Goal: Check status: Check status

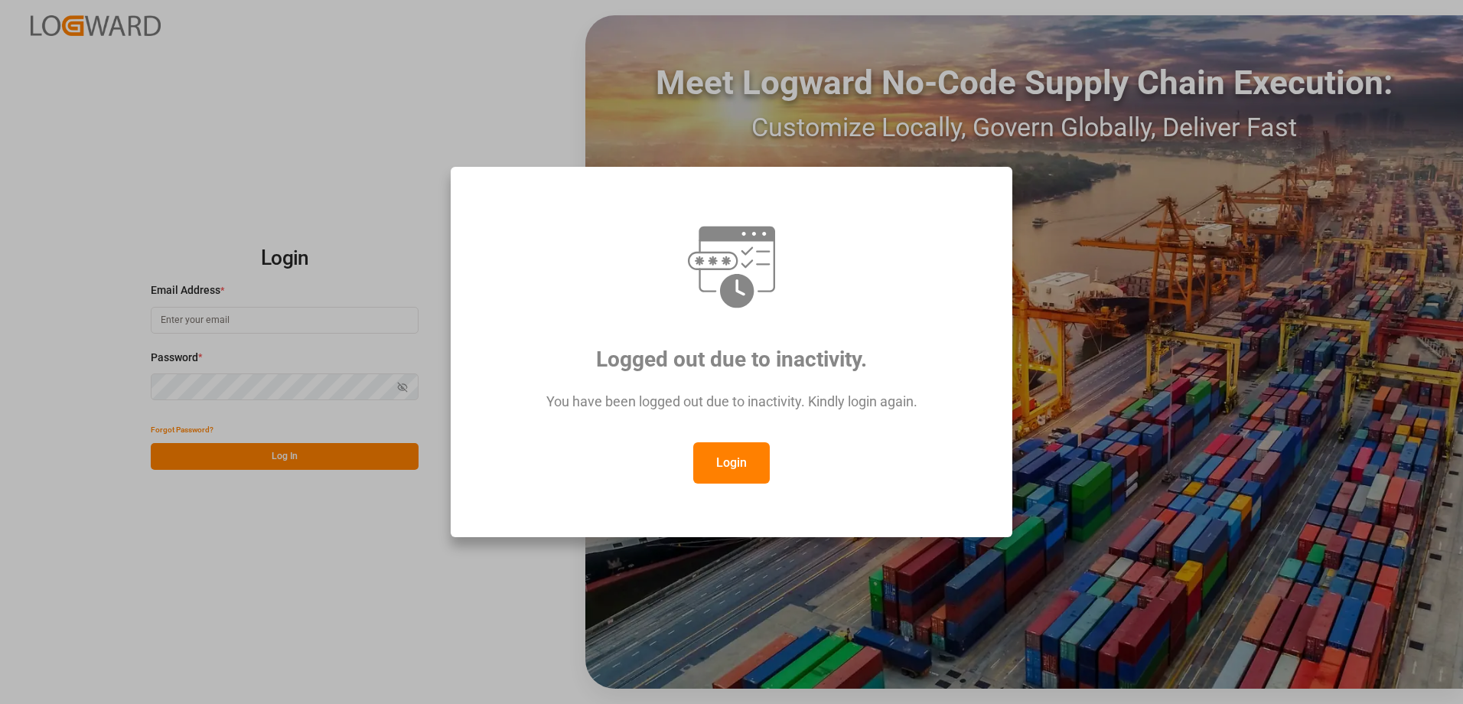
click at [739, 472] on button "Login" at bounding box center [731, 462] width 77 height 41
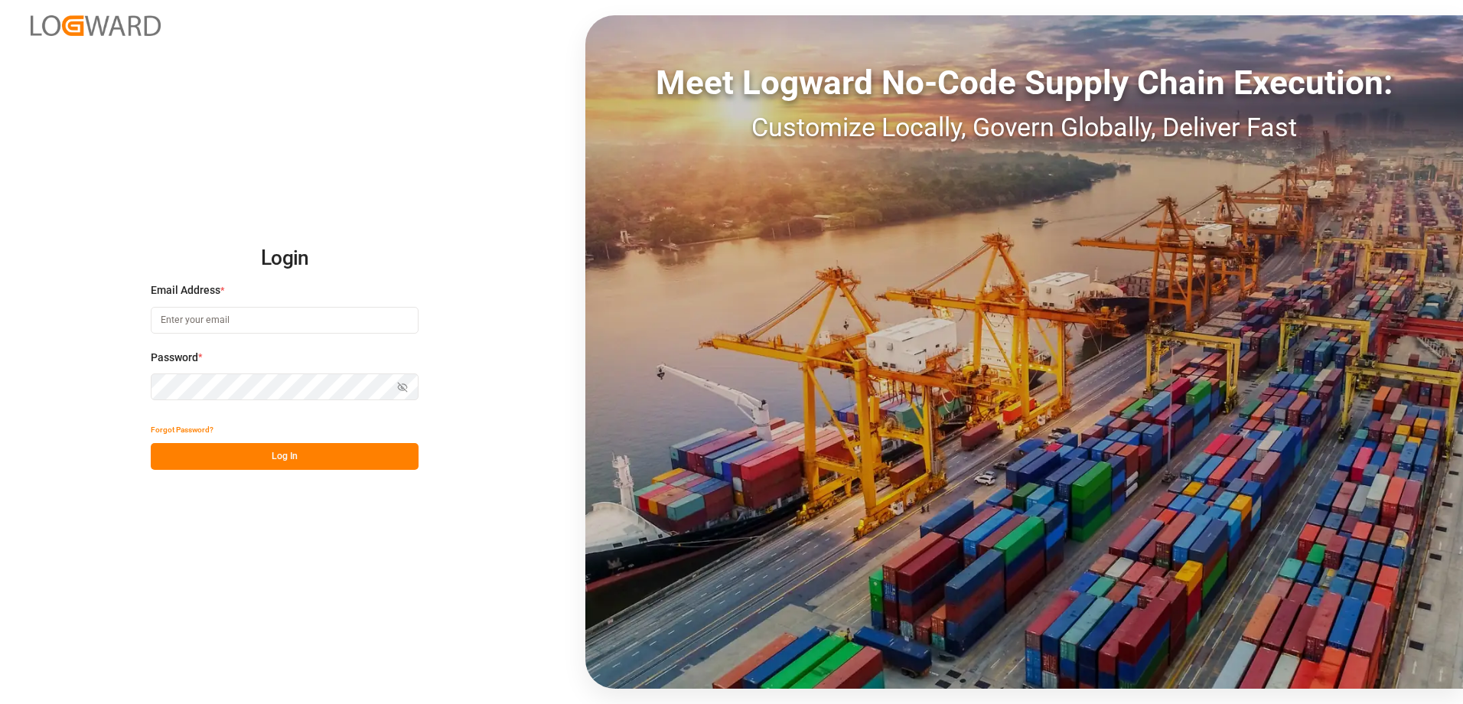
click at [275, 318] on input at bounding box center [285, 320] width 268 height 27
type input "[PERSON_NAME][EMAIL_ADDRESS][DOMAIN_NAME]"
click at [291, 460] on button "Log In" at bounding box center [285, 456] width 268 height 27
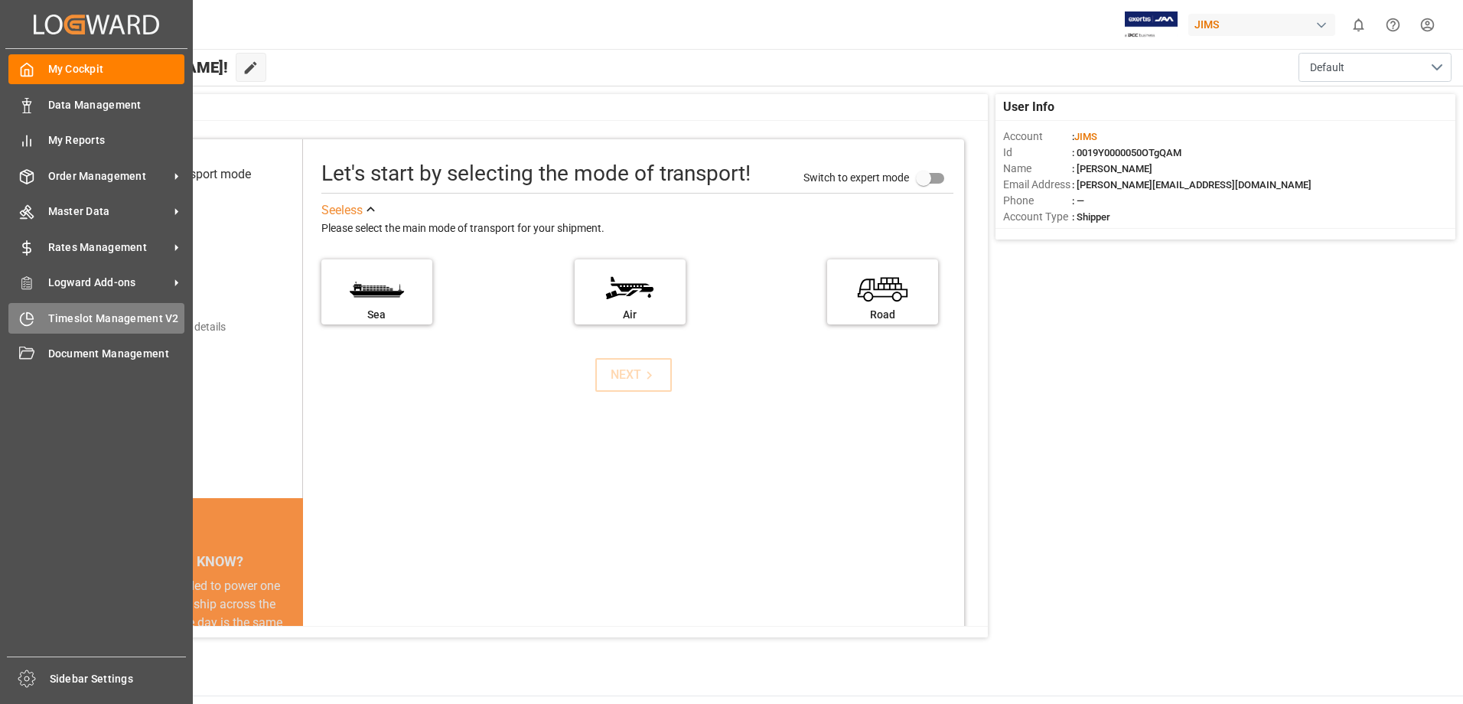
click at [22, 308] on div "Timeslot Management V2 Timeslot Management V2" at bounding box center [96, 318] width 176 height 30
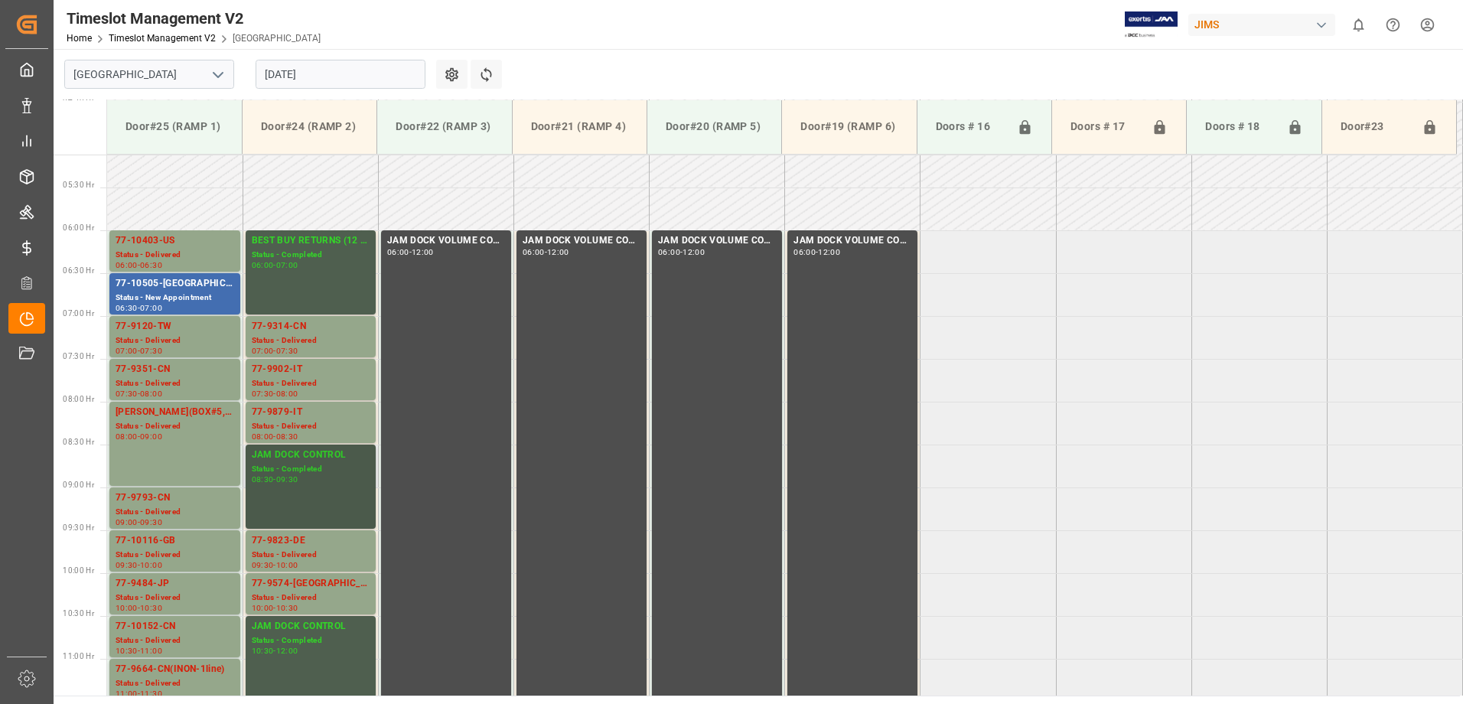
scroll to position [321, 0]
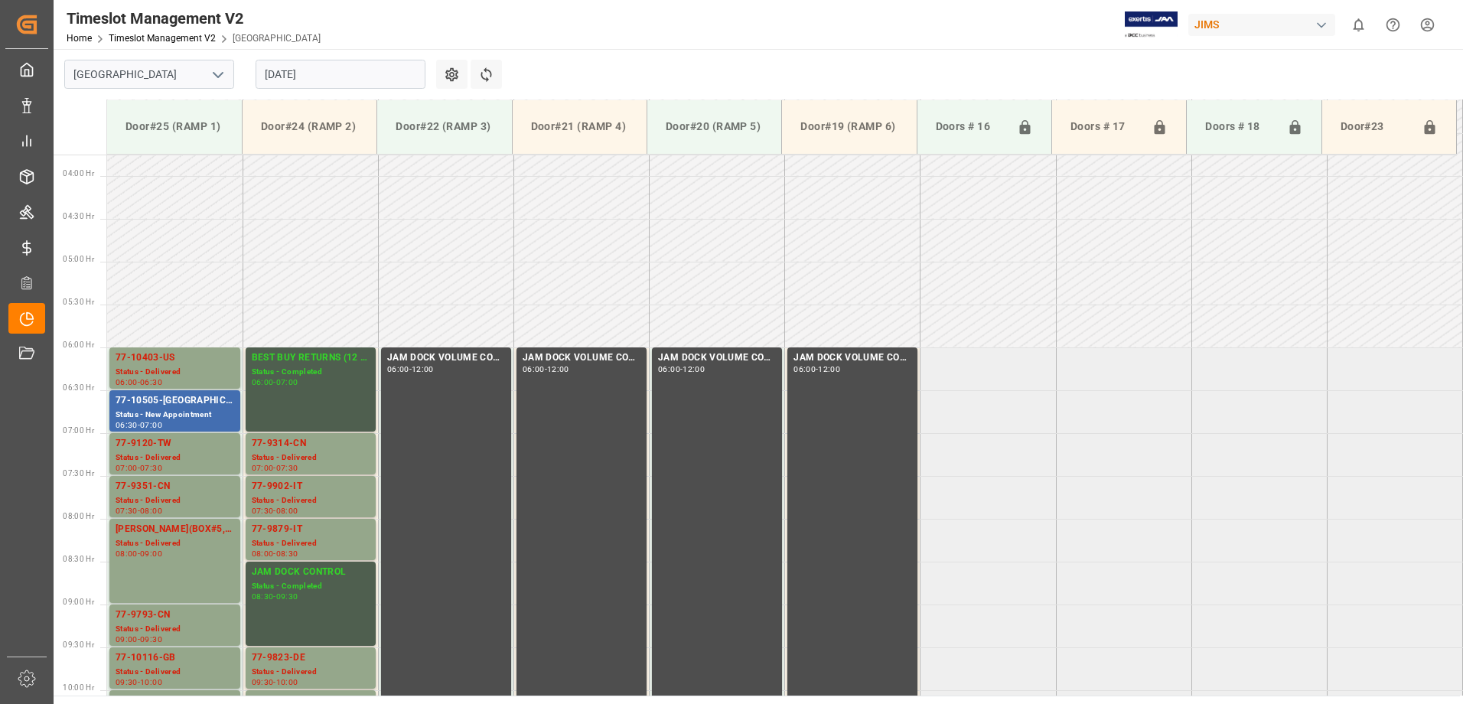
click at [362, 73] on input "[DATE]" at bounding box center [341, 74] width 170 height 29
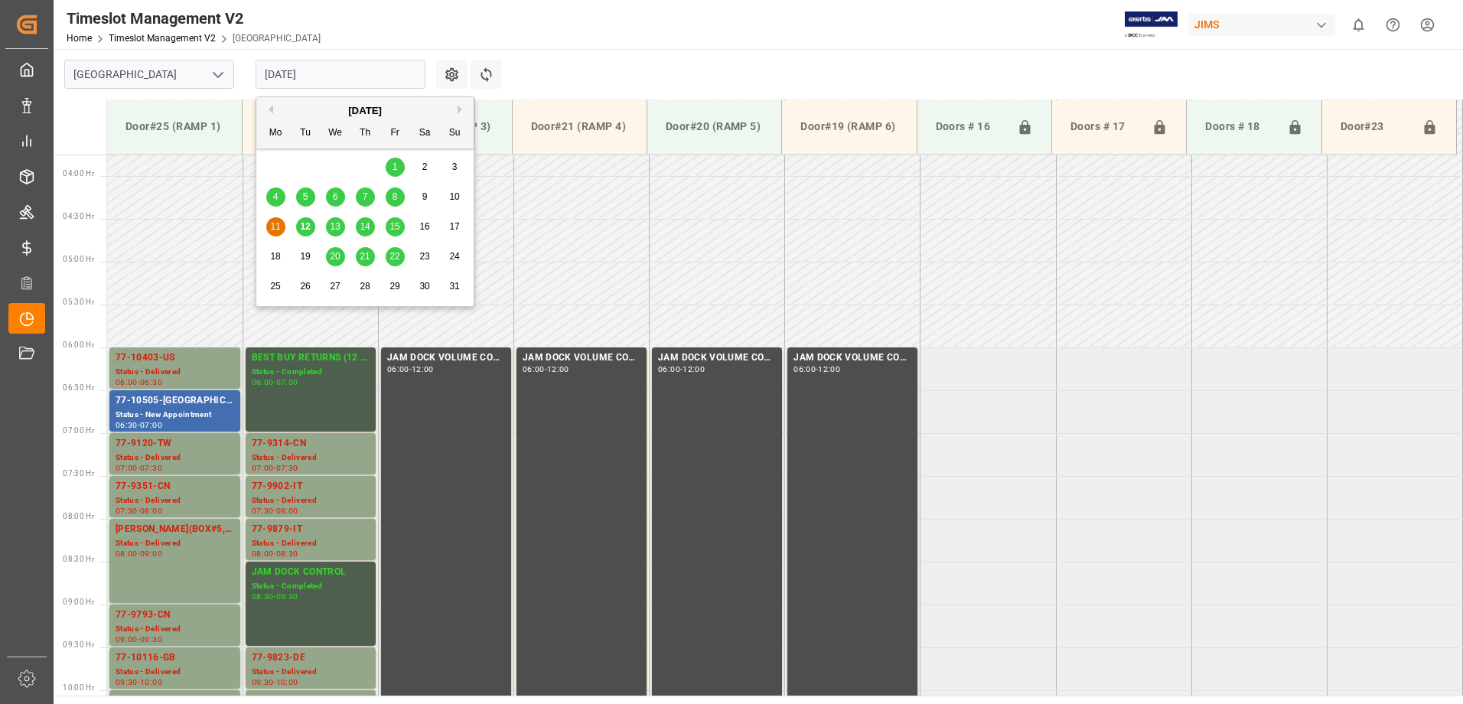
click at [300, 222] on span "12" at bounding box center [305, 226] width 10 height 11
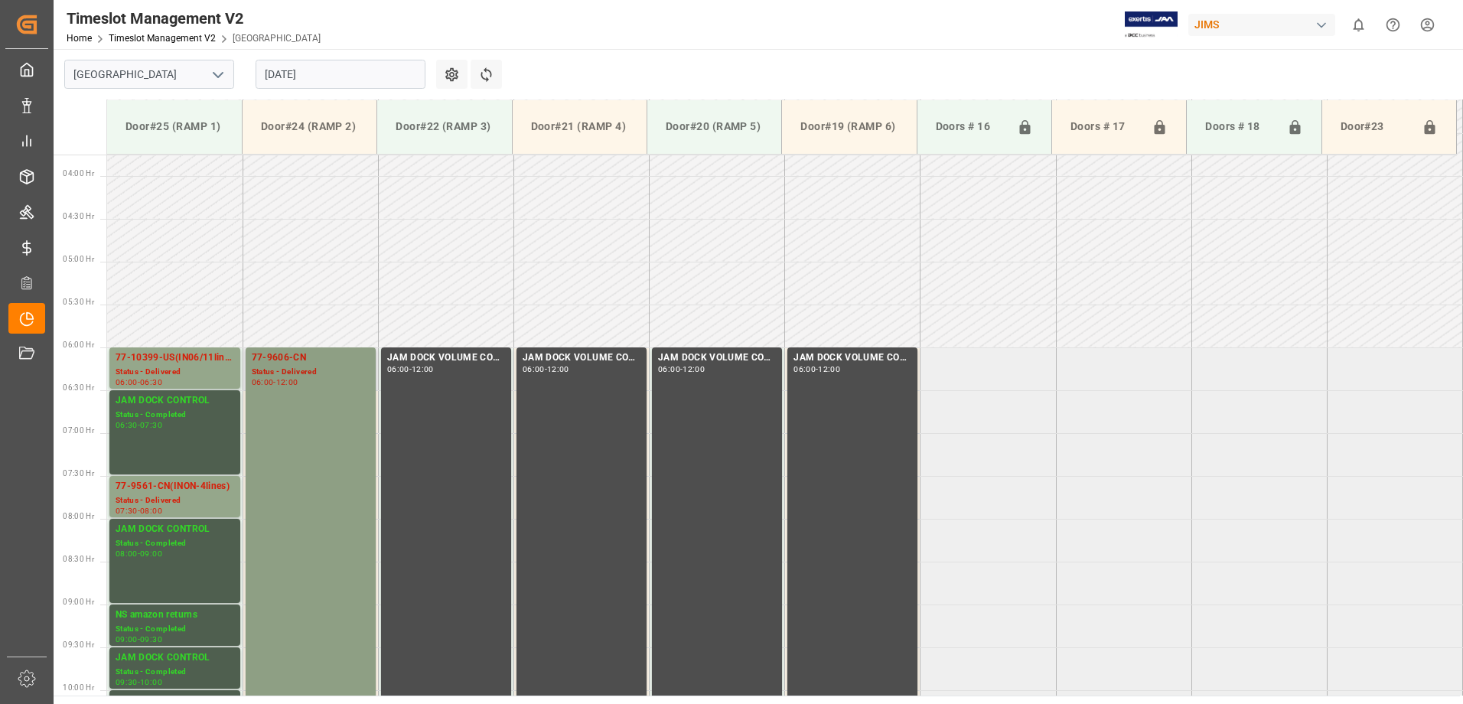
click at [301, 371] on div "Status - Delivered" at bounding box center [311, 372] width 118 height 13
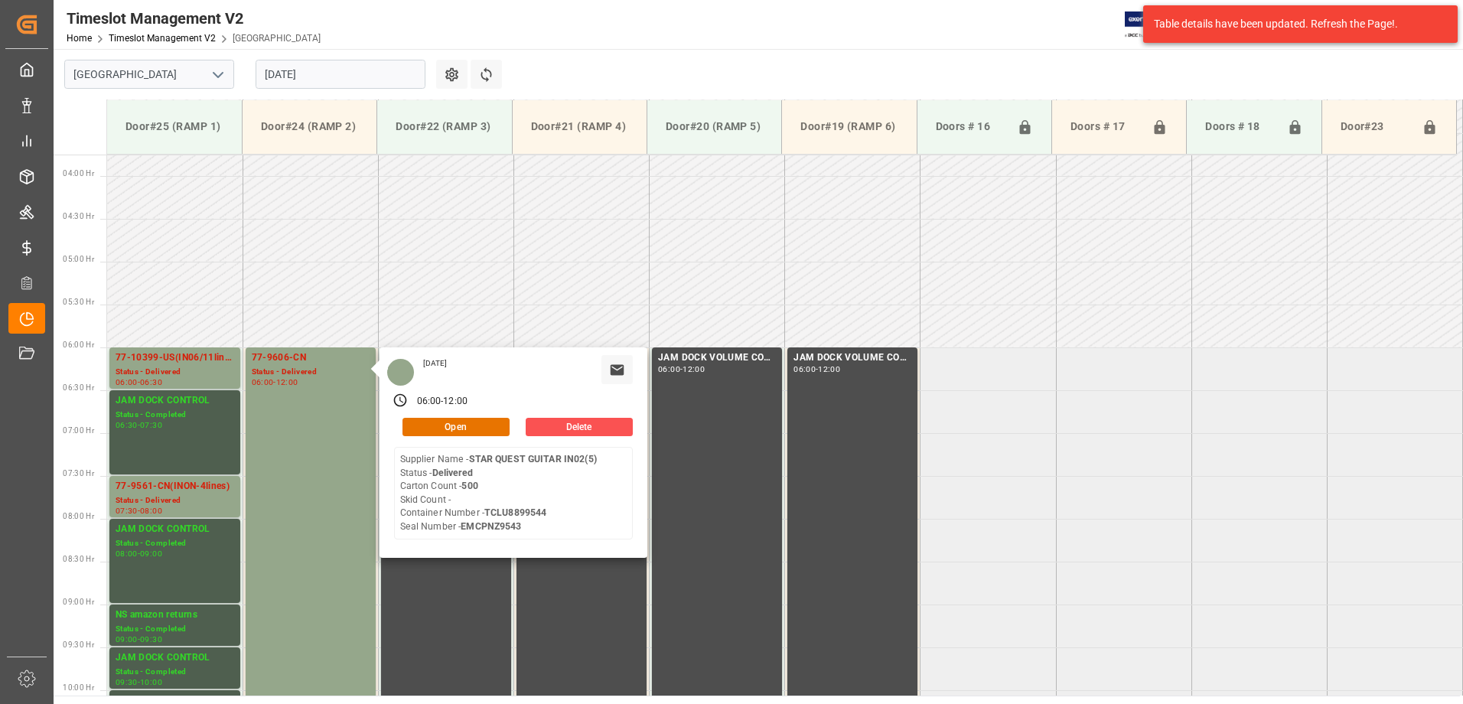
click at [321, 73] on input "[DATE]" at bounding box center [341, 74] width 170 height 29
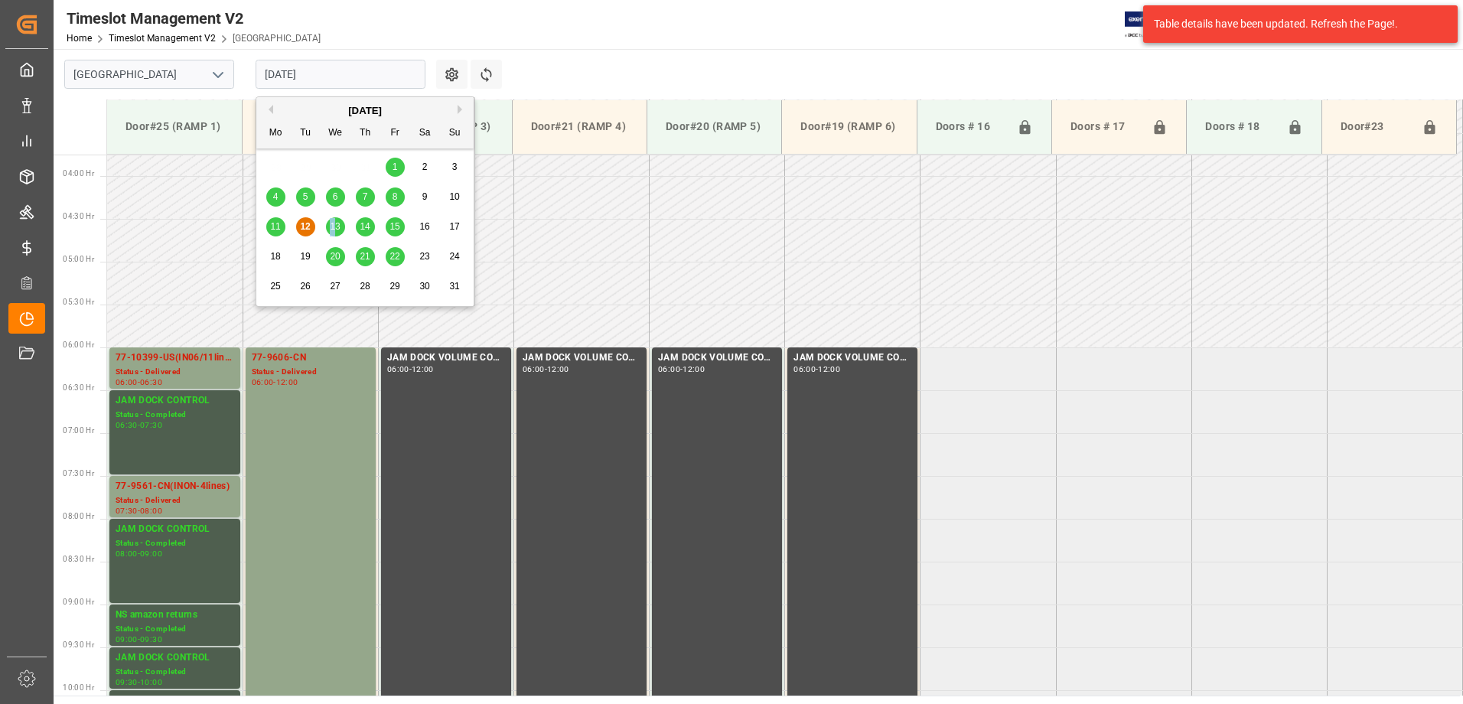
click at [333, 223] on span "13" at bounding box center [335, 226] width 10 height 11
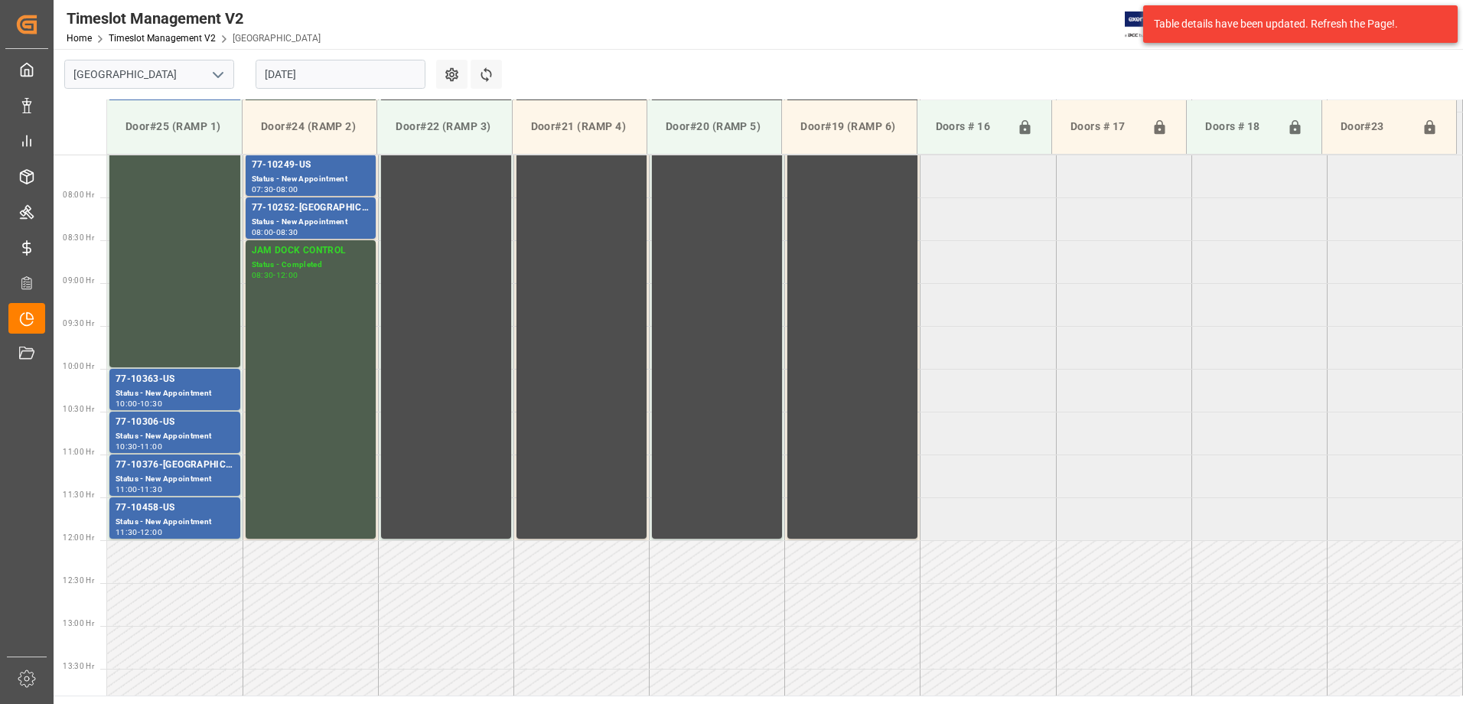
scroll to position [637, 0]
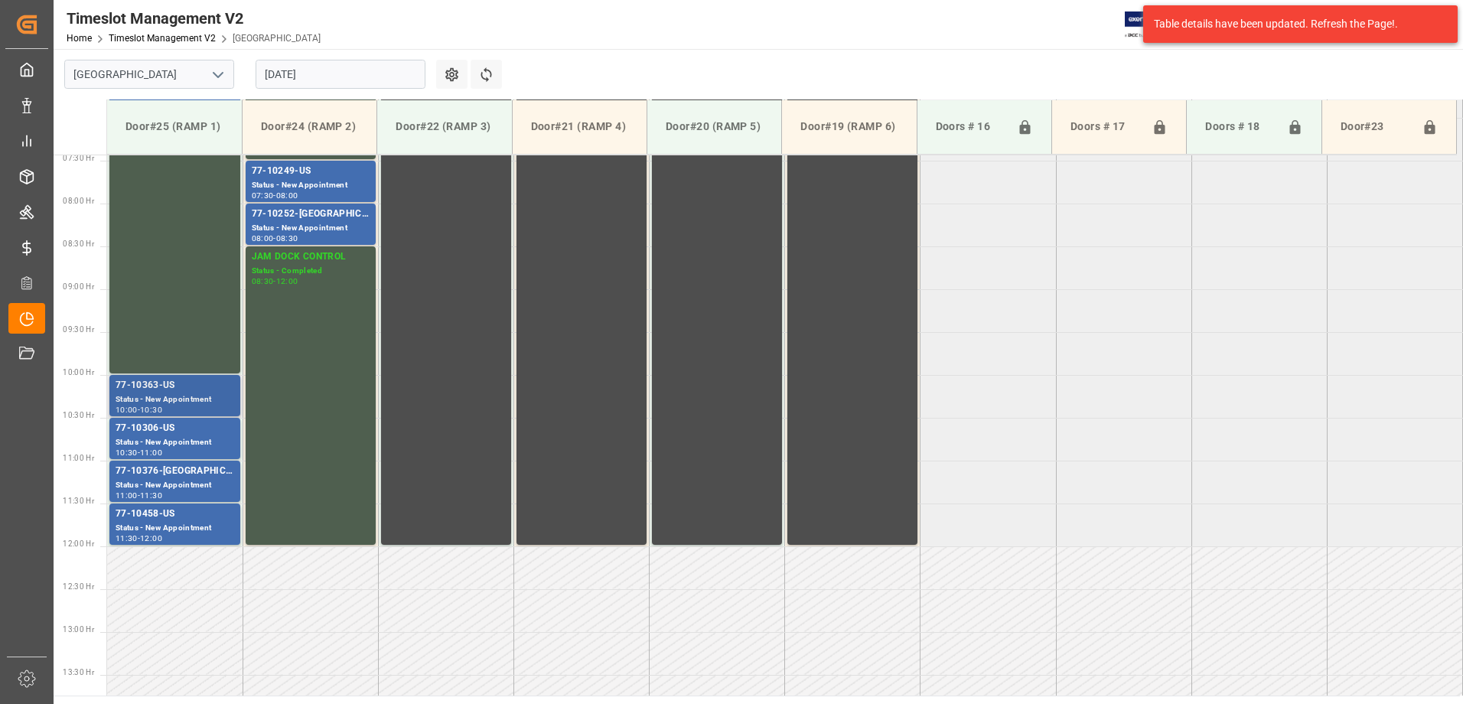
click at [182, 398] on div "Status - New Appointment" at bounding box center [175, 399] width 119 height 13
click at [197, 436] on div "Status - New Appointment" at bounding box center [175, 442] width 119 height 13
click at [194, 477] on div "77-10376-[GEOGRAPHIC_DATA]" at bounding box center [175, 471] width 119 height 15
click at [209, 526] on div "Status - New Appointment" at bounding box center [175, 528] width 119 height 13
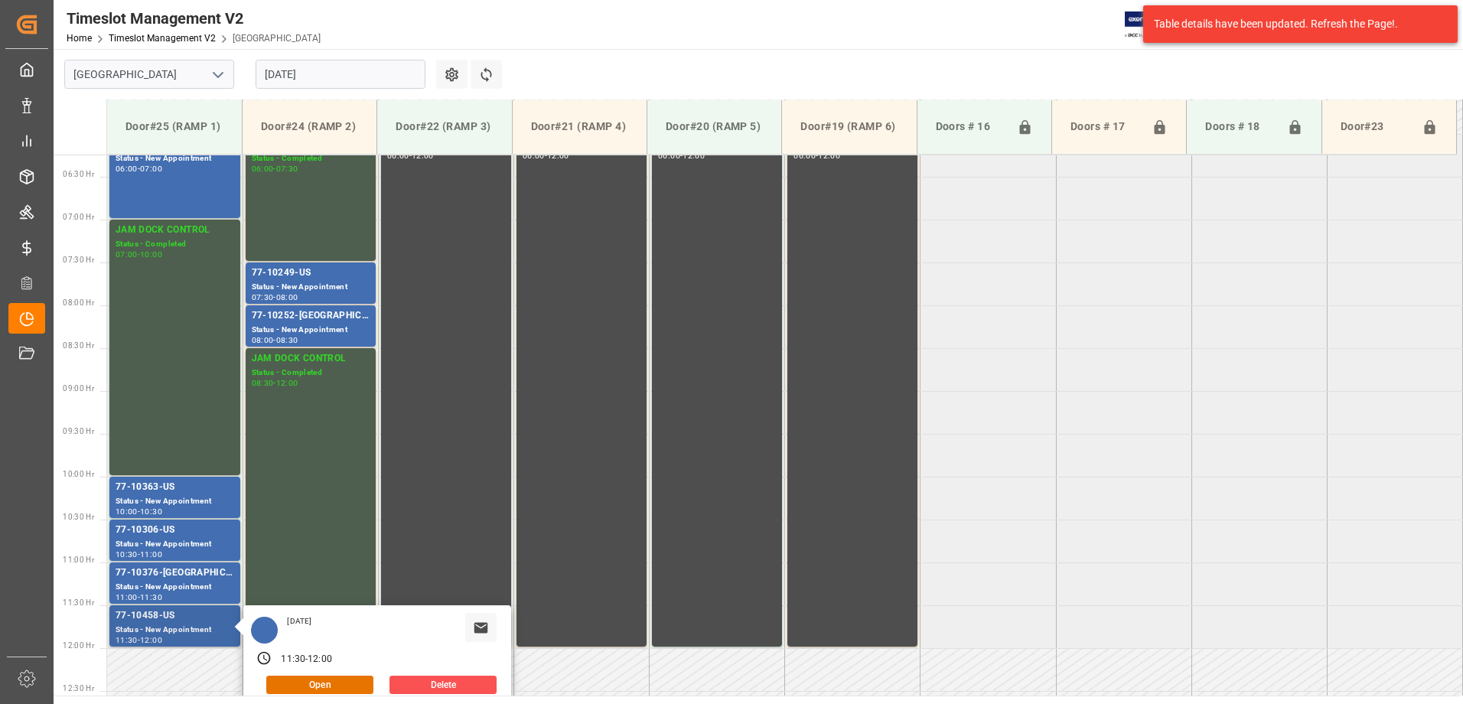
scroll to position [484, 0]
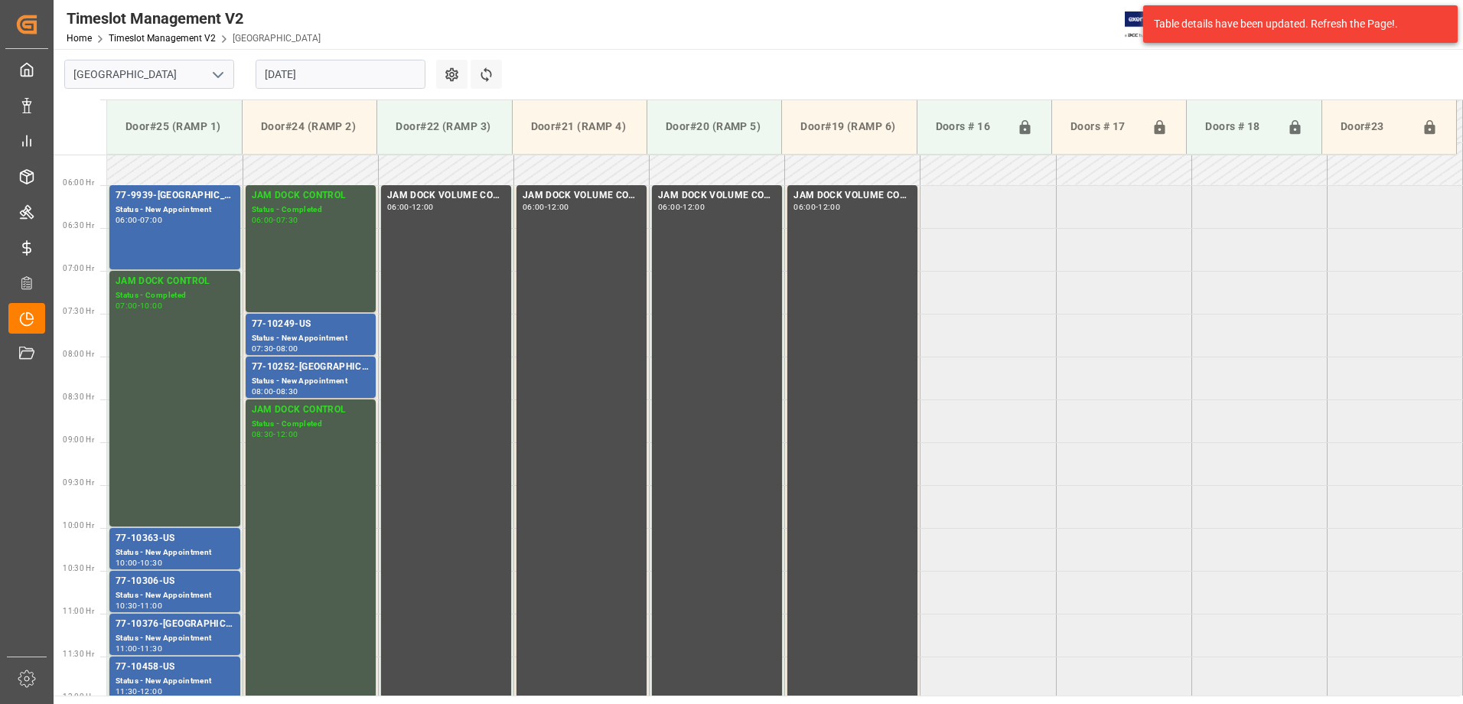
click at [192, 238] on div "77-9939-[GEOGRAPHIC_DATA](IN07-13lines) Status - New Appointment 06:00 - 07:00" at bounding box center [175, 227] width 119 height 78
click at [333, 337] on div "Status - New Appointment" at bounding box center [311, 338] width 118 height 13
click at [361, 372] on div "77-10252-[GEOGRAPHIC_DATA]" at bounding box center [311, 367] width 118 height 15
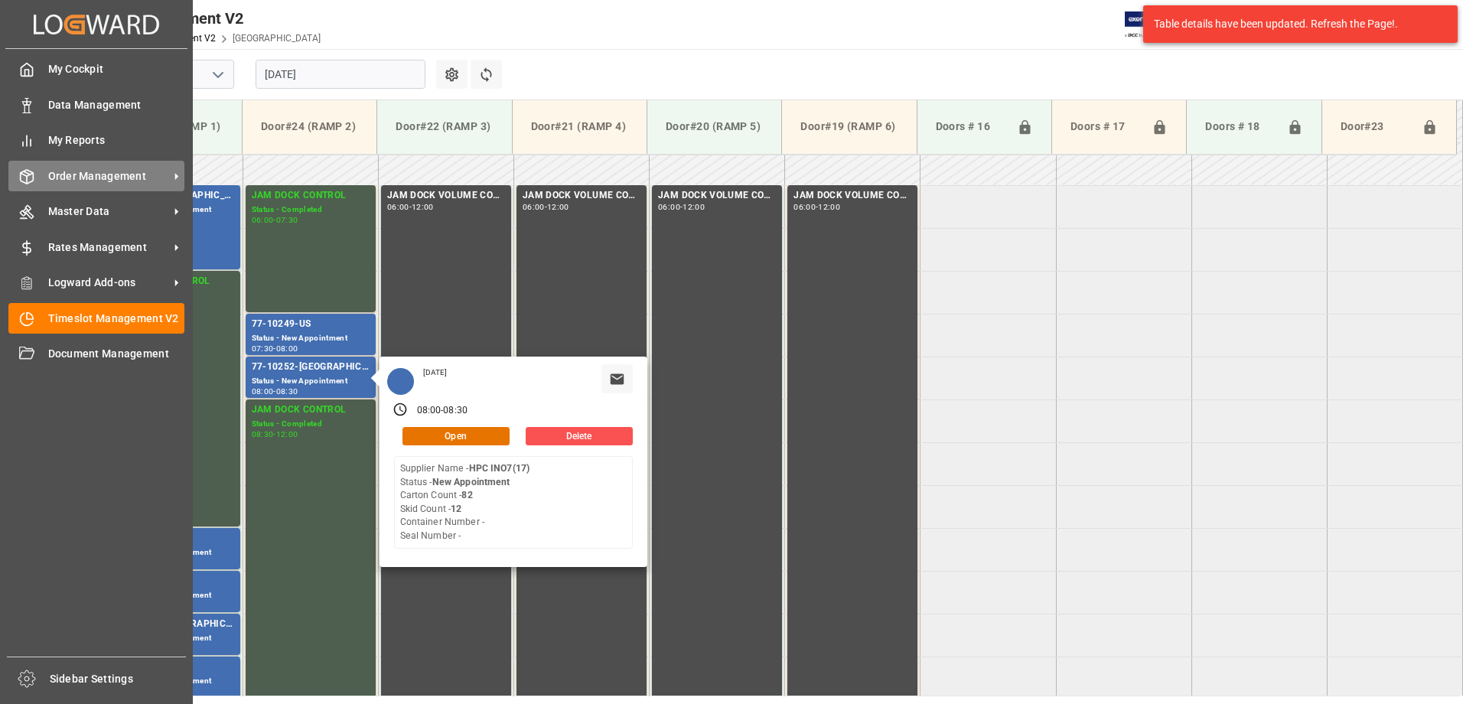
click at [95, 178] on span "Order Management" at bounding box center [108, 176] width 121 height 16
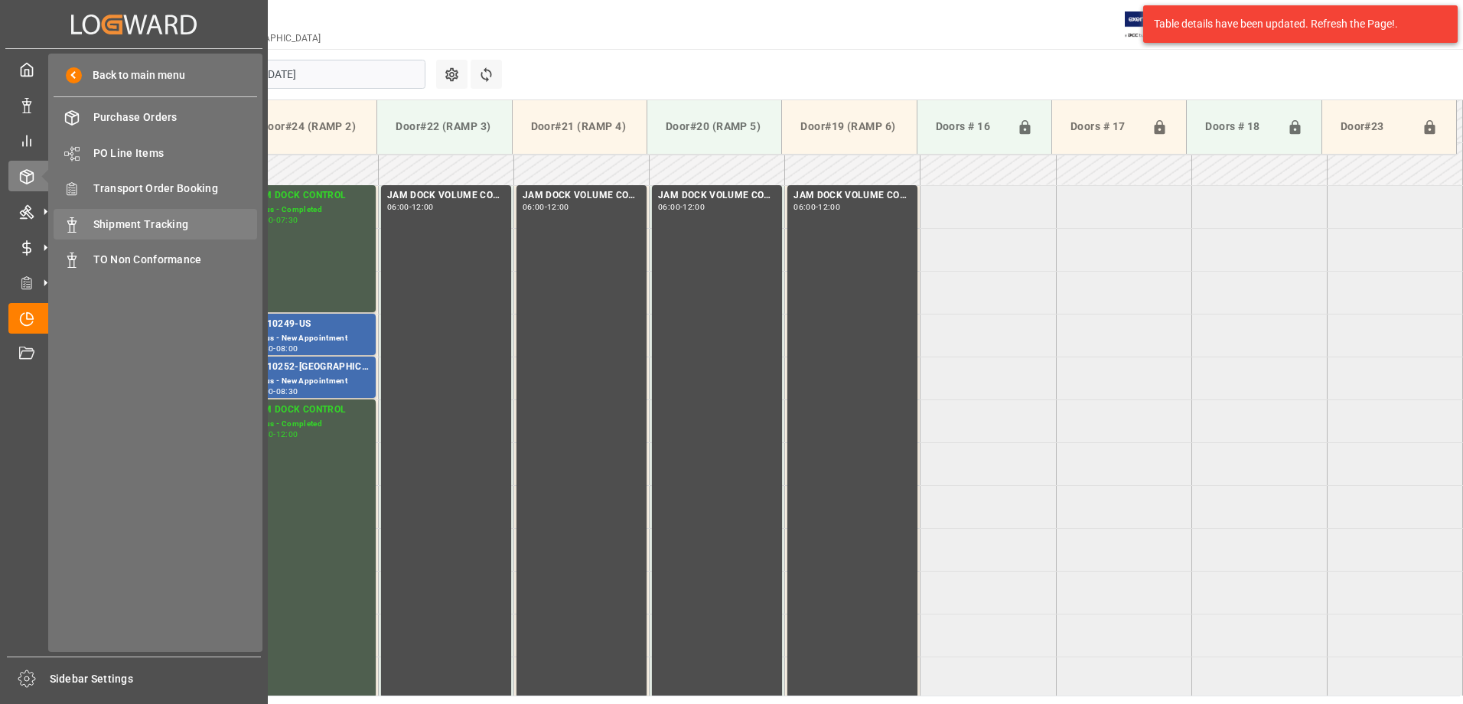
click at [152, 215] on div "Shipment Tracking Shipment Tracking" at bounding box center [156, 224] width 204 height 30
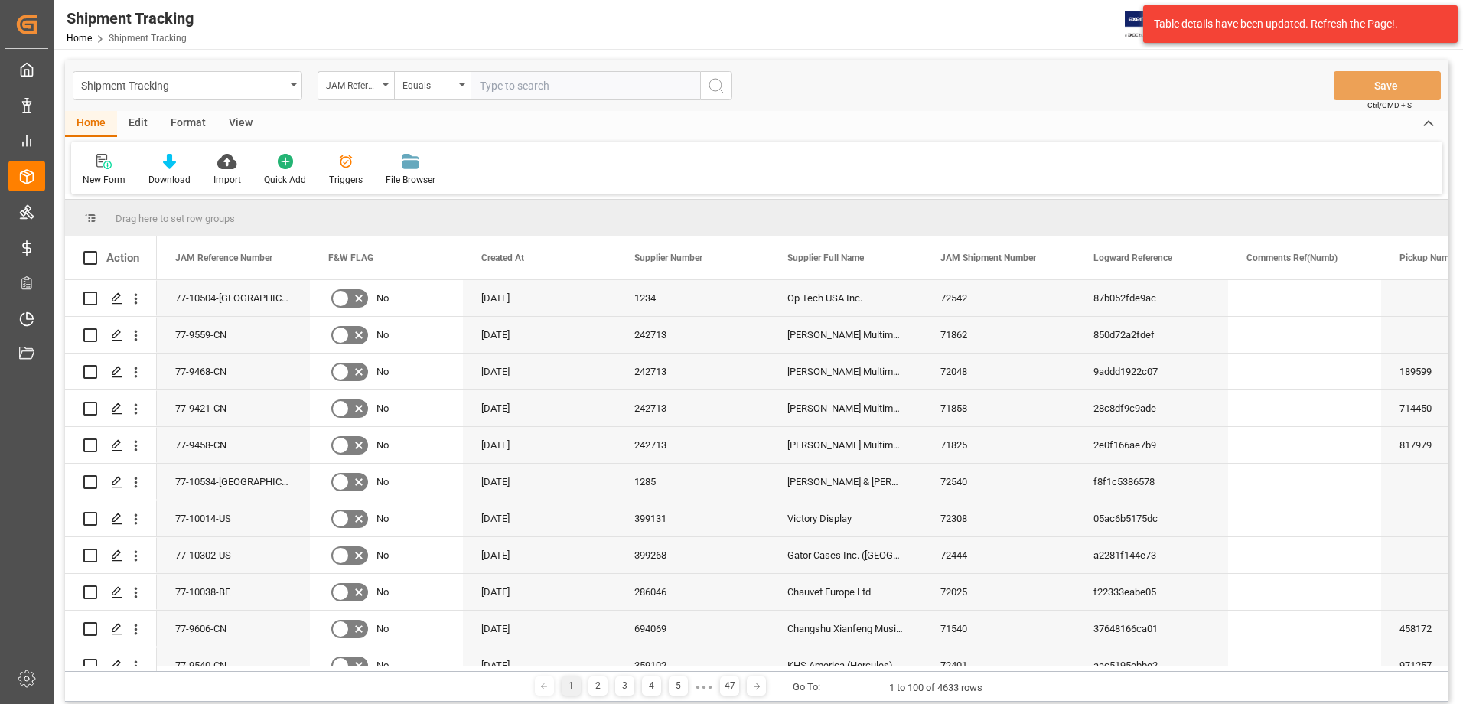
click at [571, 83] on input "text" at bounding box center [586, 85] width 230 height 29
type input "77-9388-cn"
click at [717, 86] on icon "search button" at bounding box center [716, 86] width 18 height 18
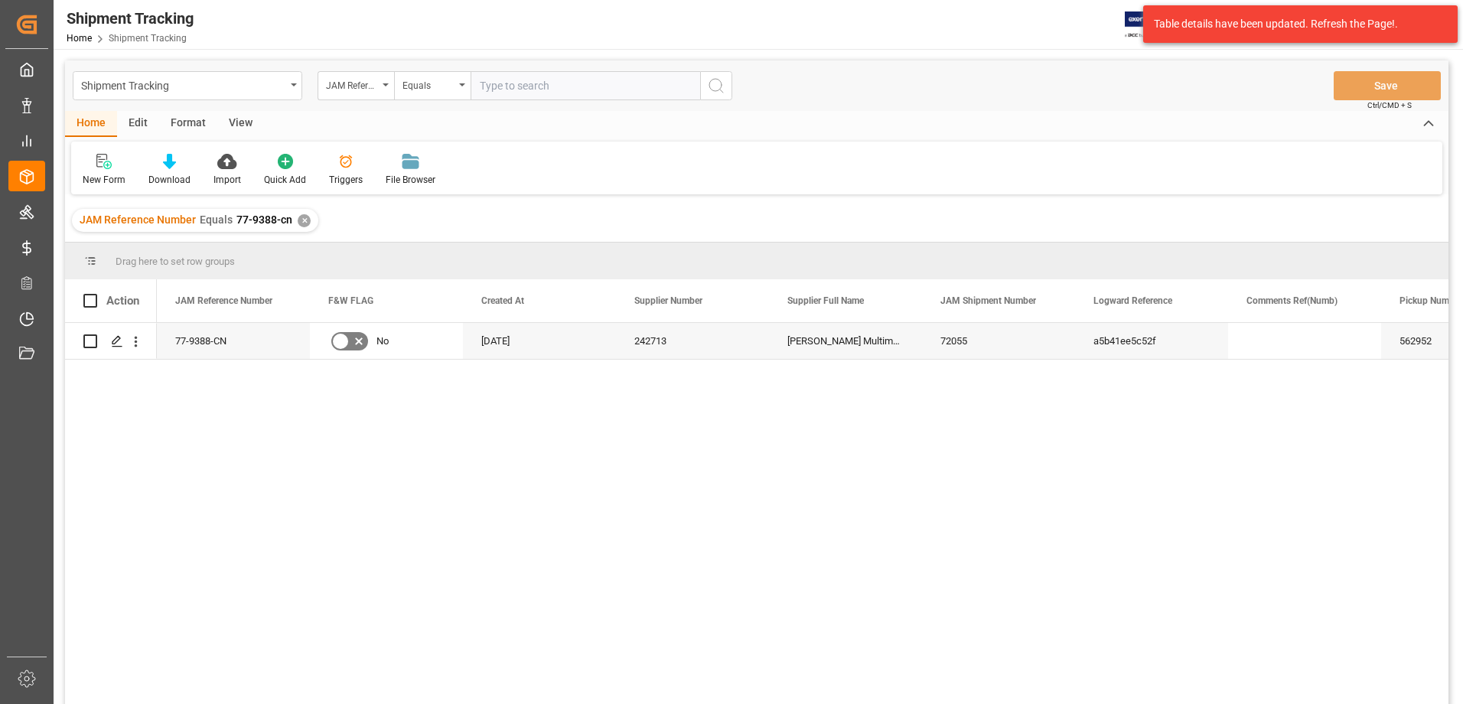
click at [233, 122] on div "View" at bounding box center [240, 124] width 47 height 26
click at [86, 171] on div "Default" at bounding box center [97, 170] width 53 height 34
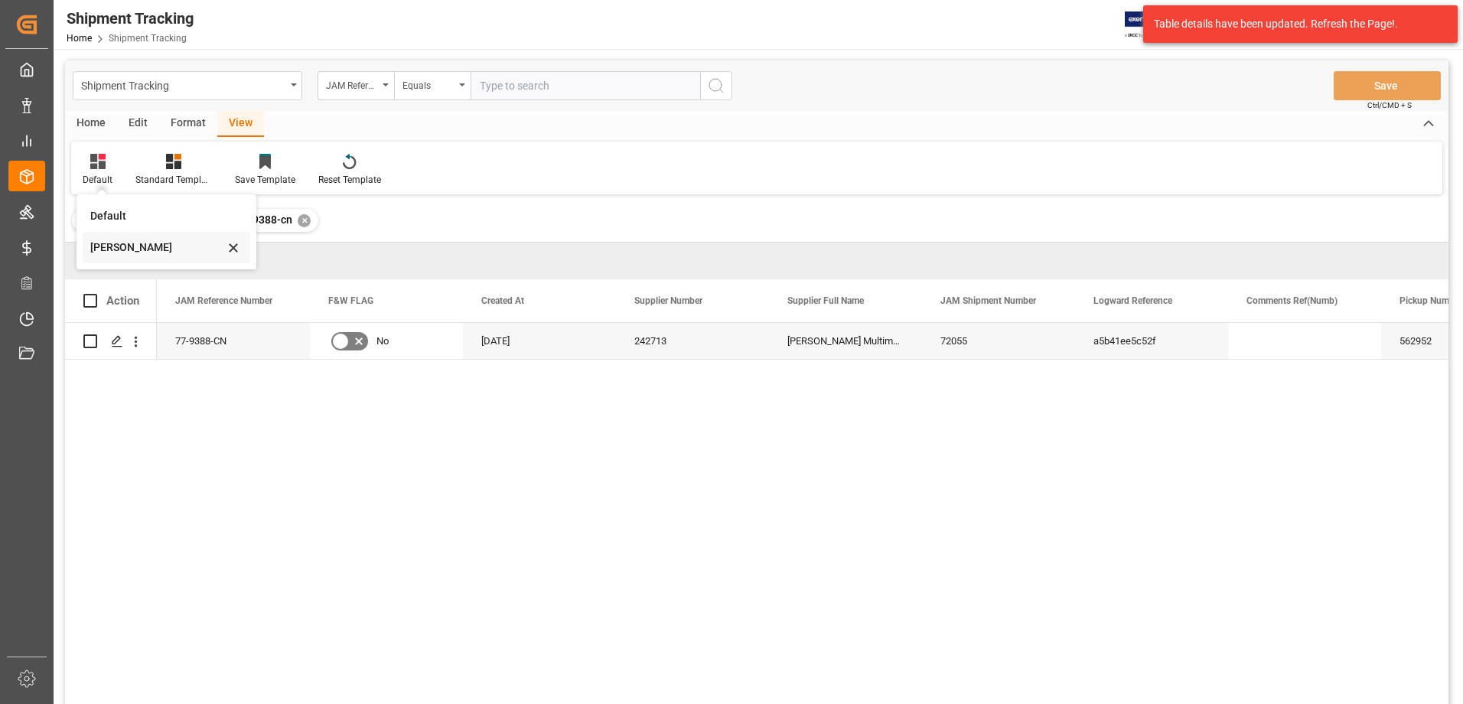
click at [138, 248] on div "[PERSON_NAME]" at bounding box center [157, 247] width 134 height 16
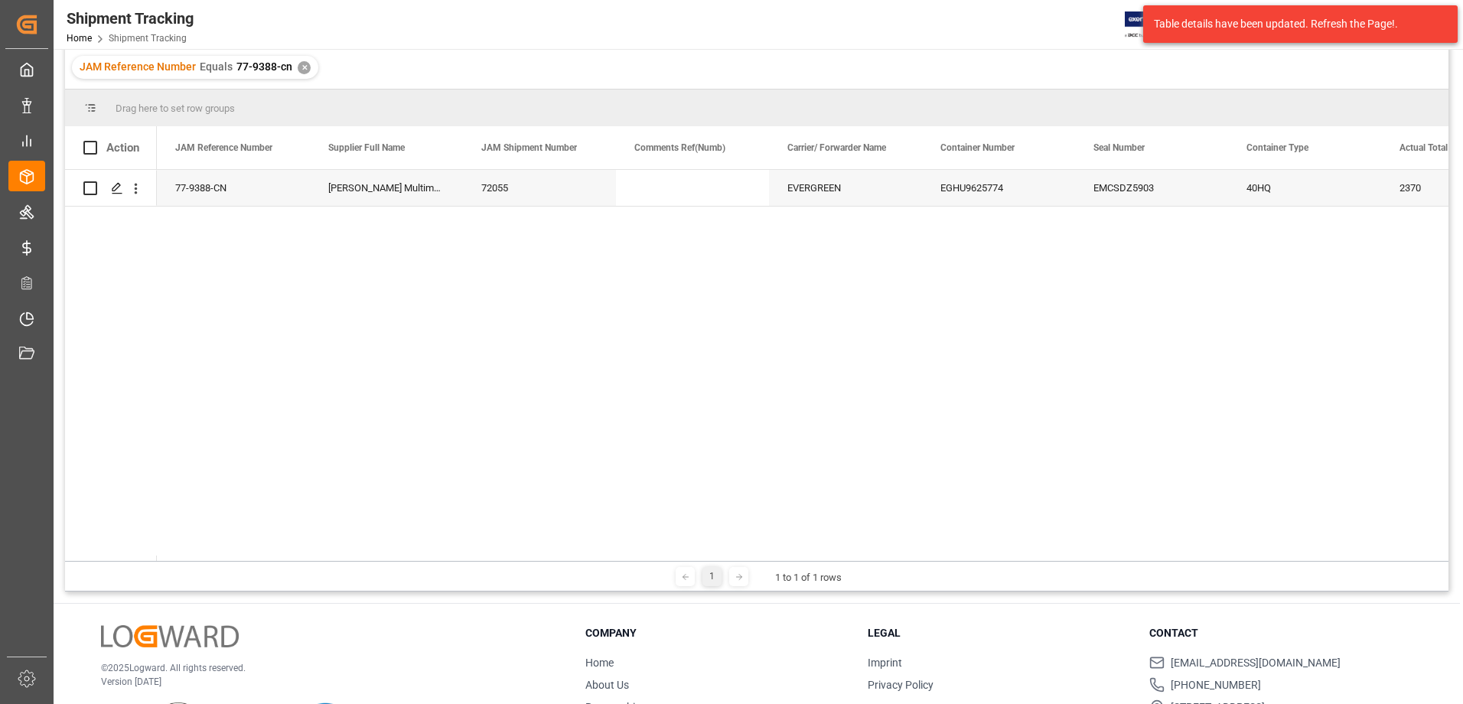
scroll to position [226, 0]
